Goal: Task Accomplishment & Management: Use online tool/utility

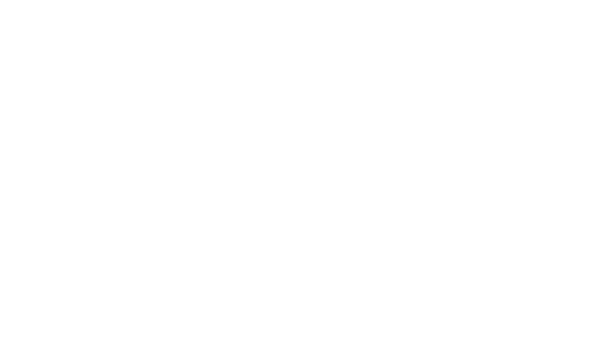
type input "**********"
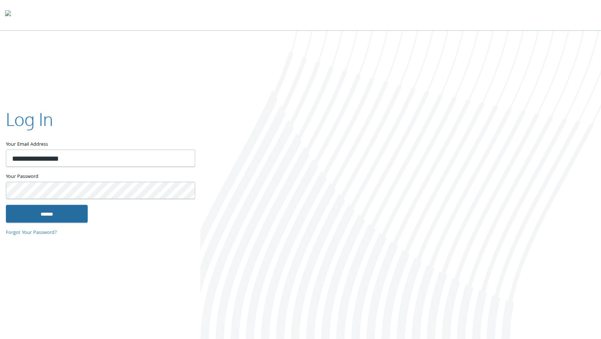
click at [53, 215] on input "******" at bounding box center [47, 214] width 82 height 18
type input "**********"
click at [37, 214] on input "******" at bounding box center [47, 214] width 82 height 18
